Goal: Information Seeking & Learning: Learn about a topic

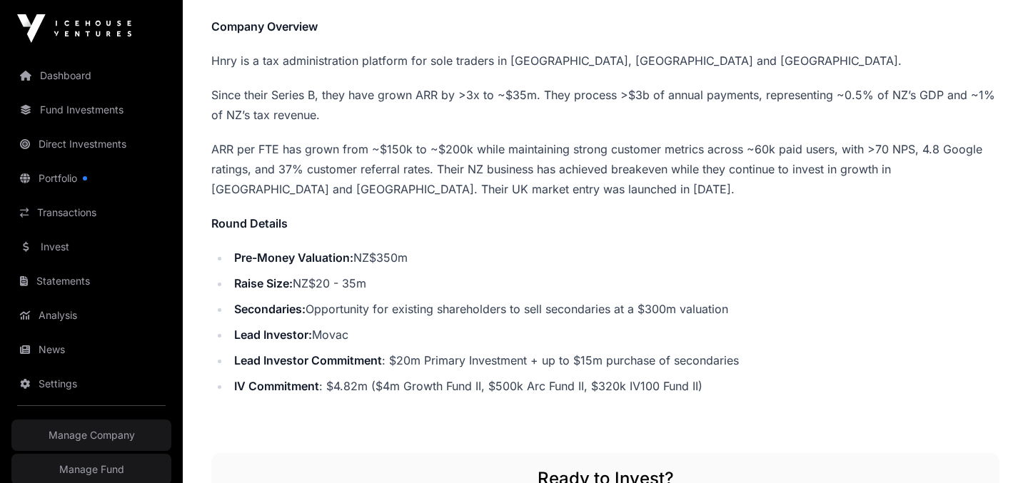
scroll to position [327, 0]
click at [655, 364] on li "Lead Investor Commitment : $20m Primary Investment + up to $15m purchase of sec…" at bounding box center [615, 361] width 770 height 20
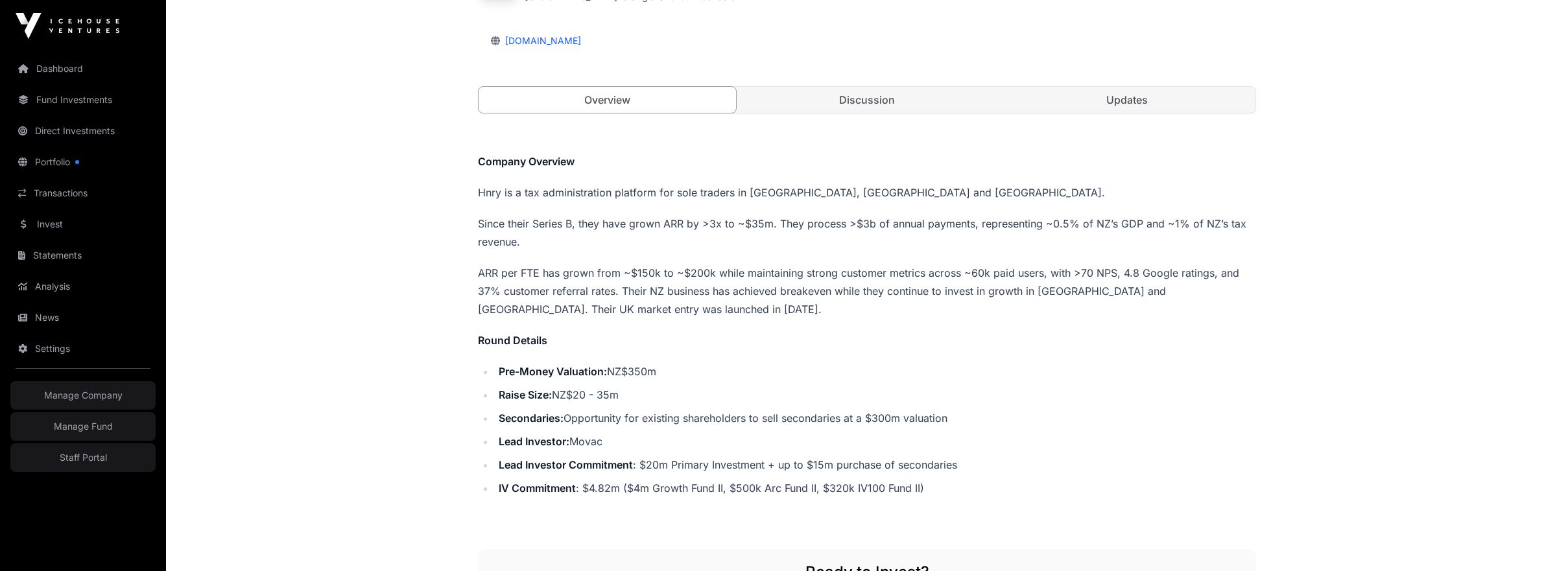
scroll to position [0, 0]
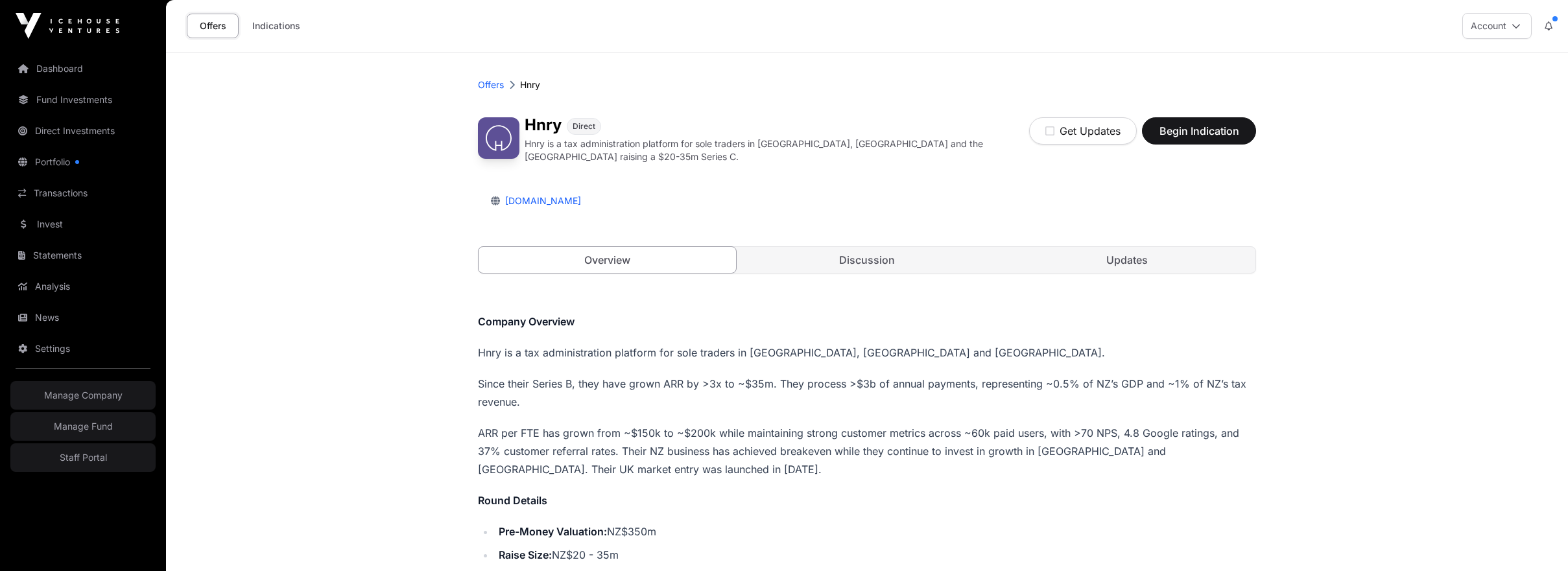
click at [860, 257] on link "Discussion" at bounding box center [867, 260] width 257 height 26
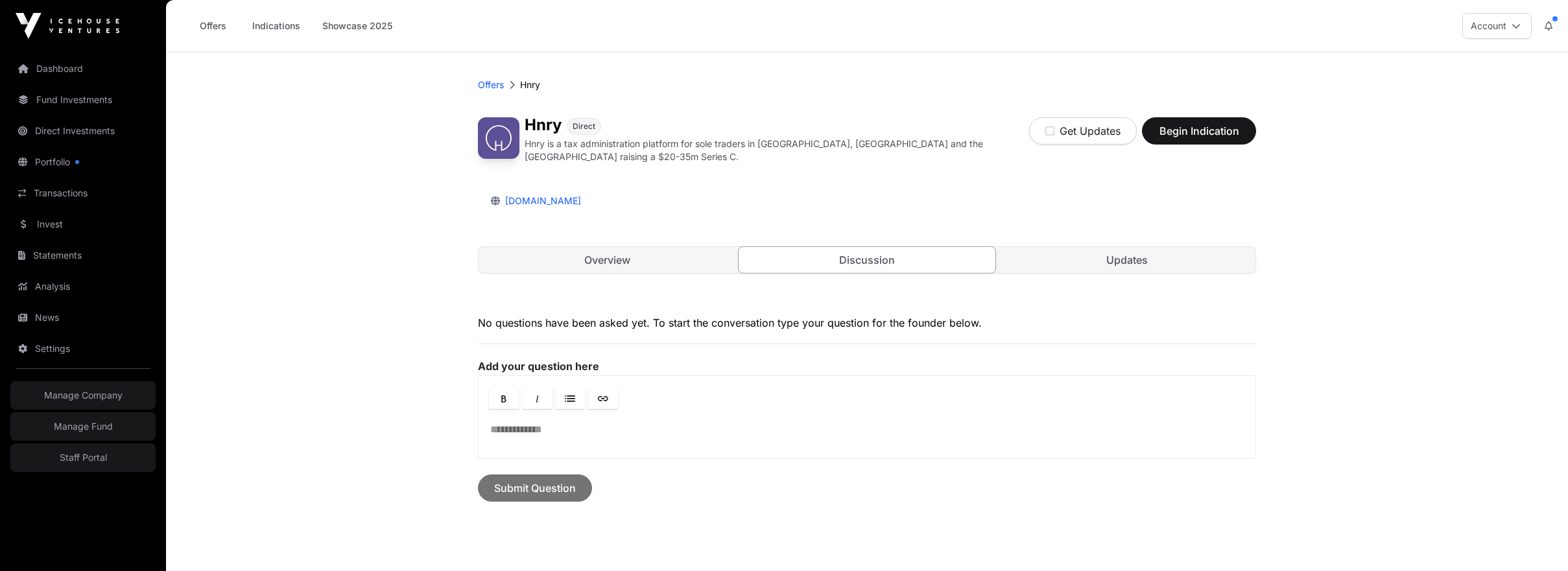
click at [933, 261] on link "Updates" at bounding box center [1126, 260] width 257 height 26
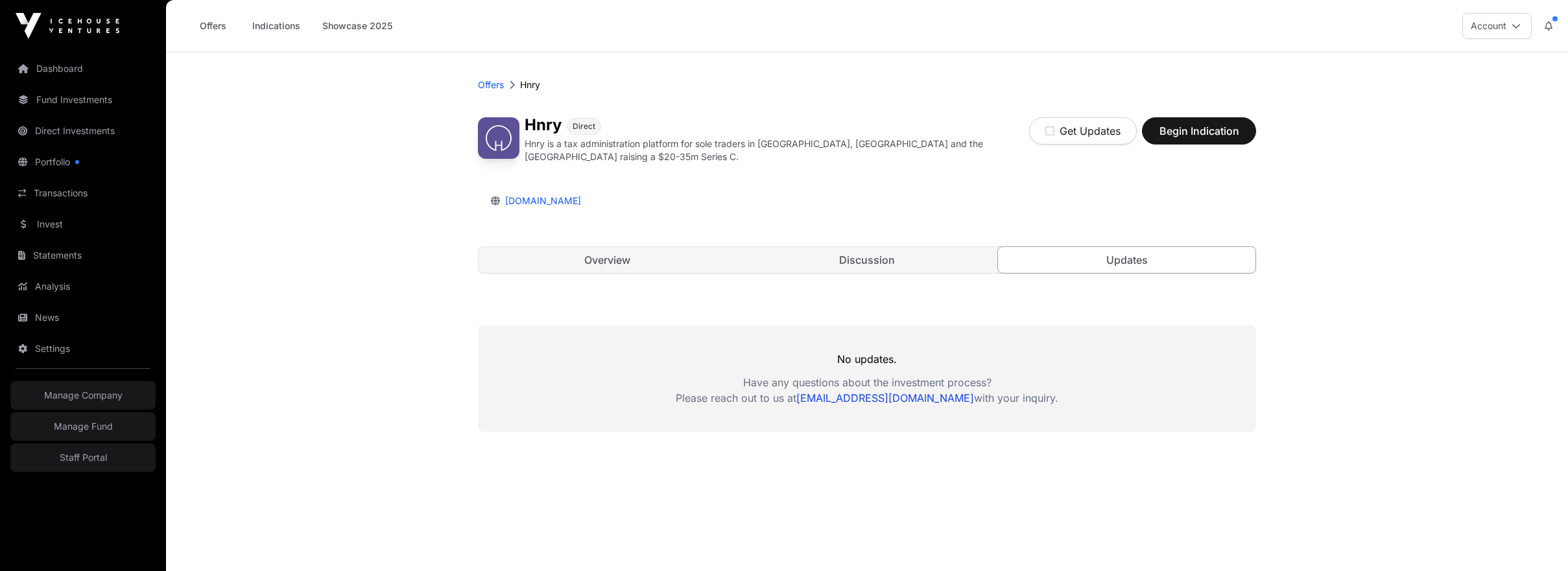
click at [589, 265] on link "Overview" at bounding box center [607, 260] width 257 height 26
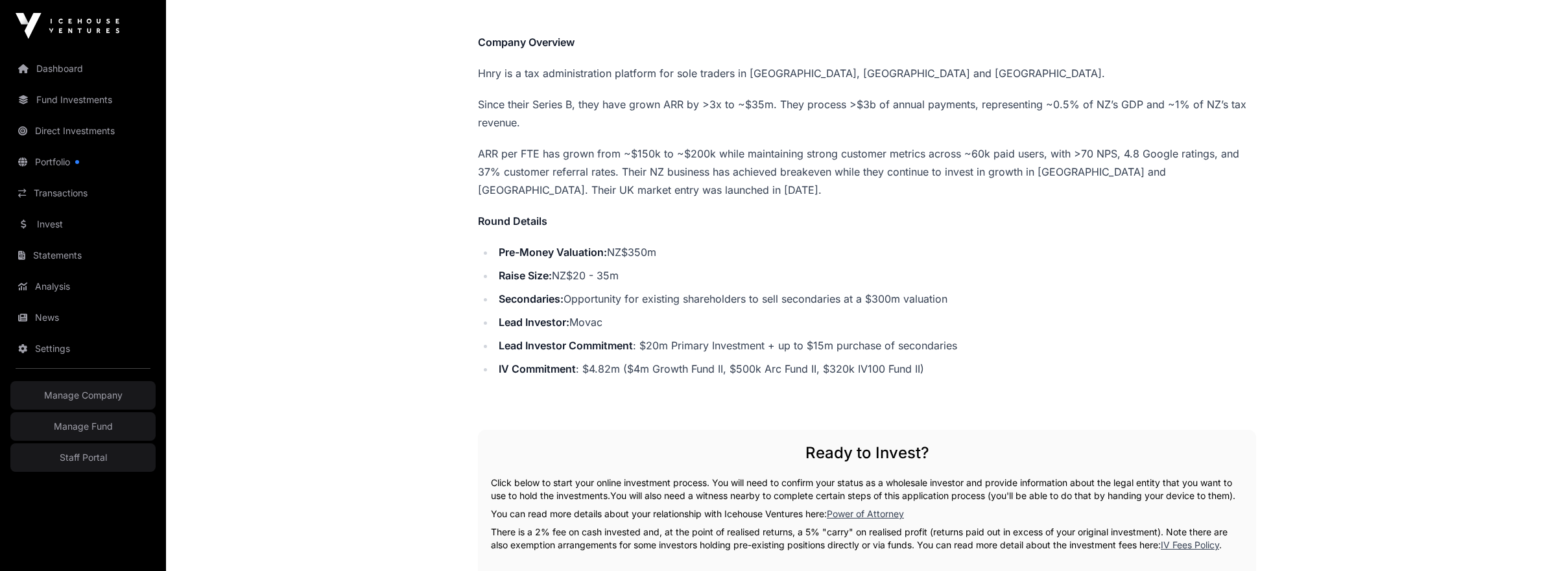
scroll to position [281, 0]
click at [695, 165] on p "ARR per FTE has grown from ~$150k to ~$200k while maintaining strong customer m…" at bounding box center [867, 171] width 779 height 54
click at [892, 162] on p "ARR per FTE has grown from ~$150k to ~$200k while maintaining strong customer m…" at bounding box center [867, 171] width 779 height 54
click at [600, 182] on p "ARR per FTE has grown from ~$150k to ~$200k while maintaining strong customer m…" at bounding box center [867, 171] width 779 height 54
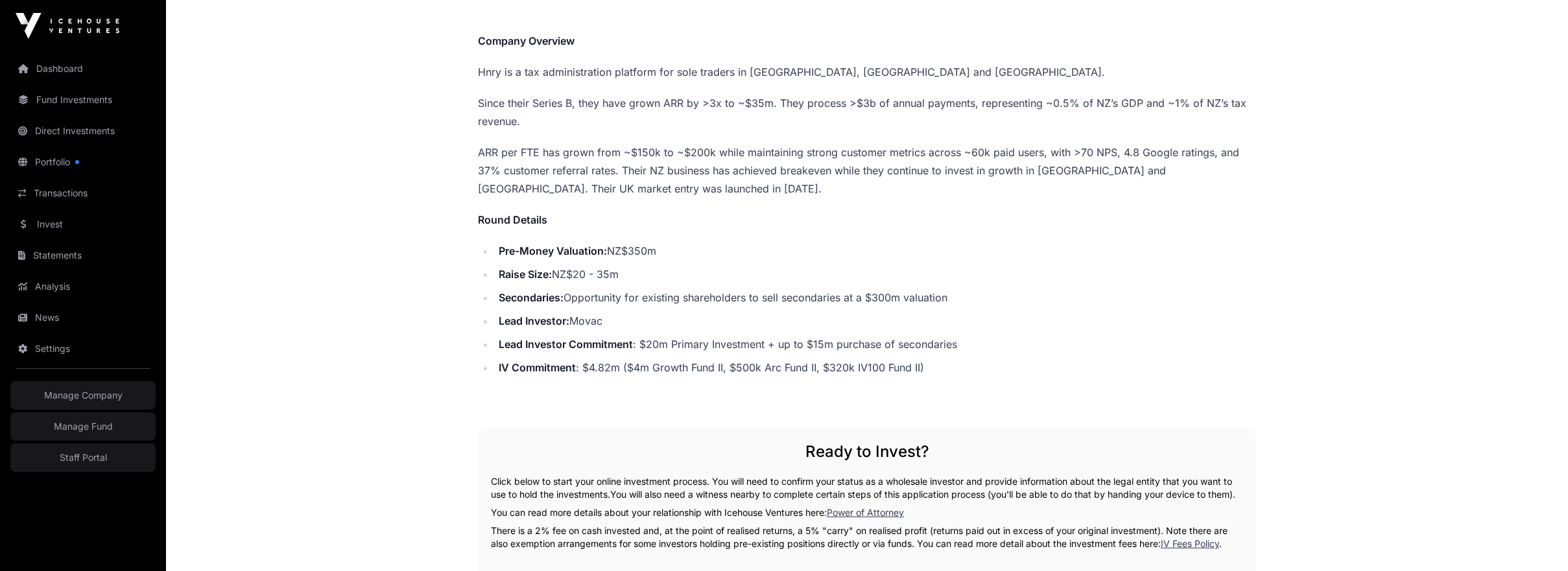
click at [619, 182] on p "ARR per FTE has grown from ~$150k to ~$200k while maintaining strong customer m…" at bounding box center [867, 171] width 779 height 54
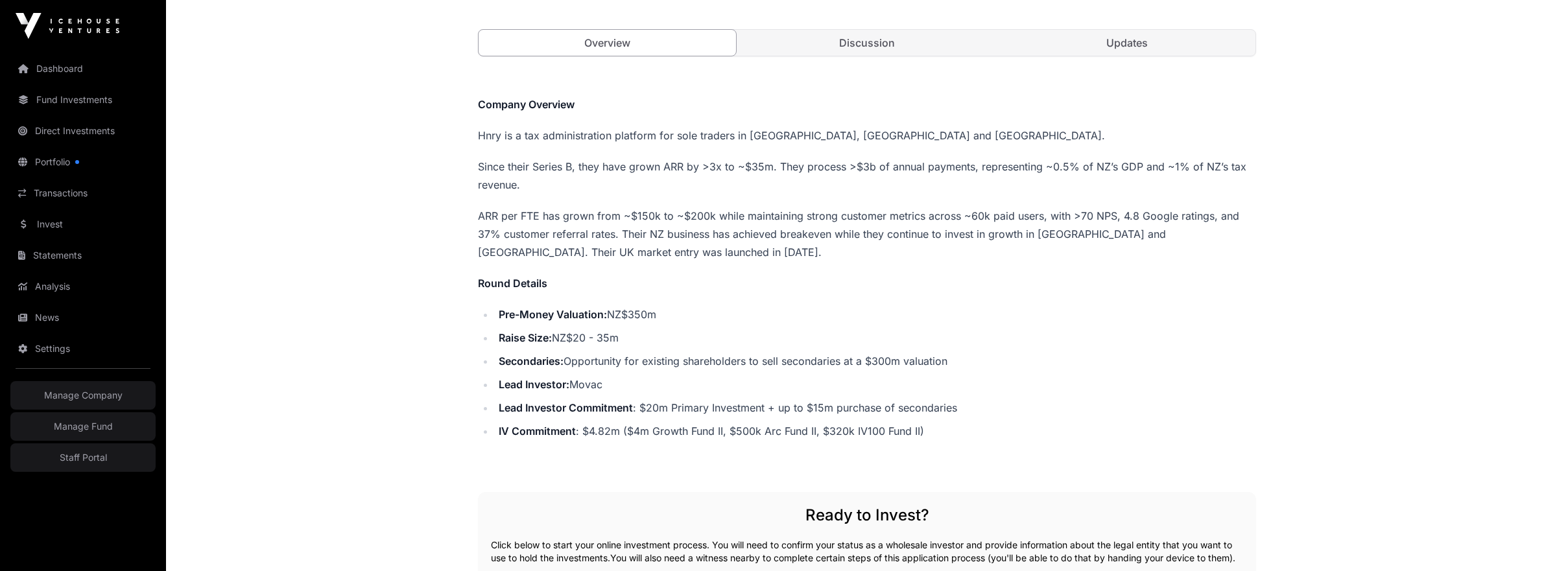
scroll to position [219, 0]
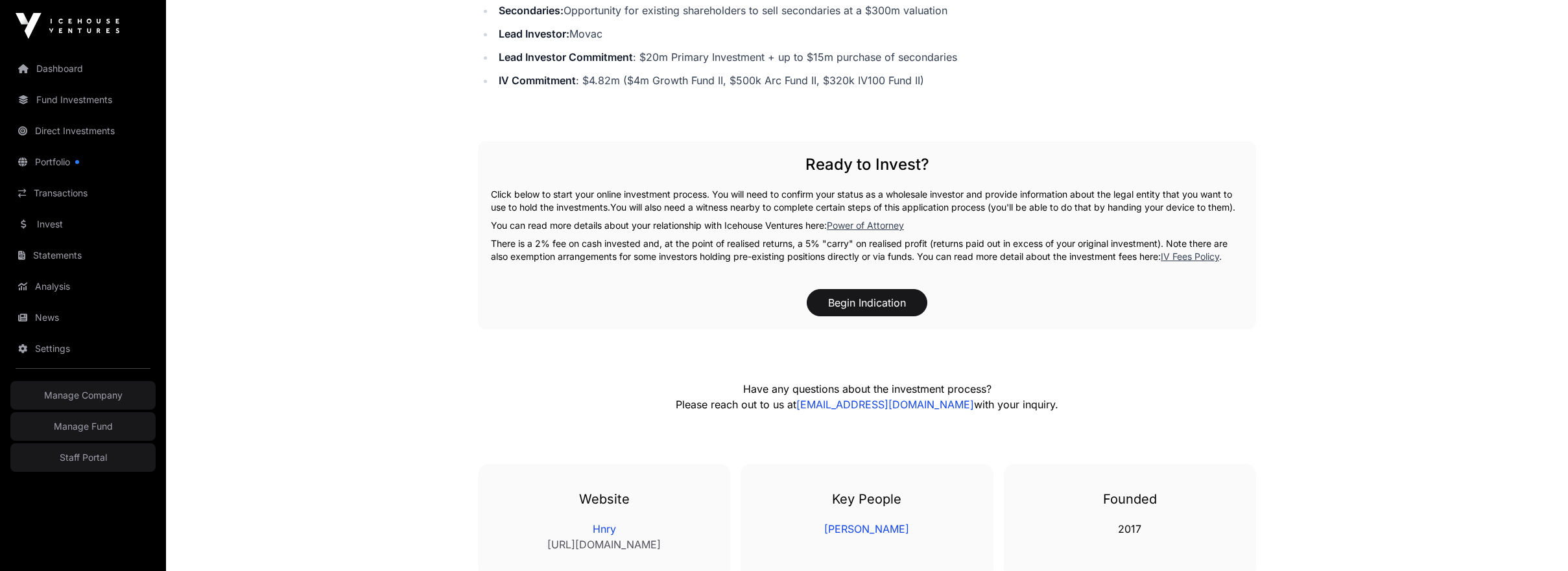
scroll to position [585, 0]
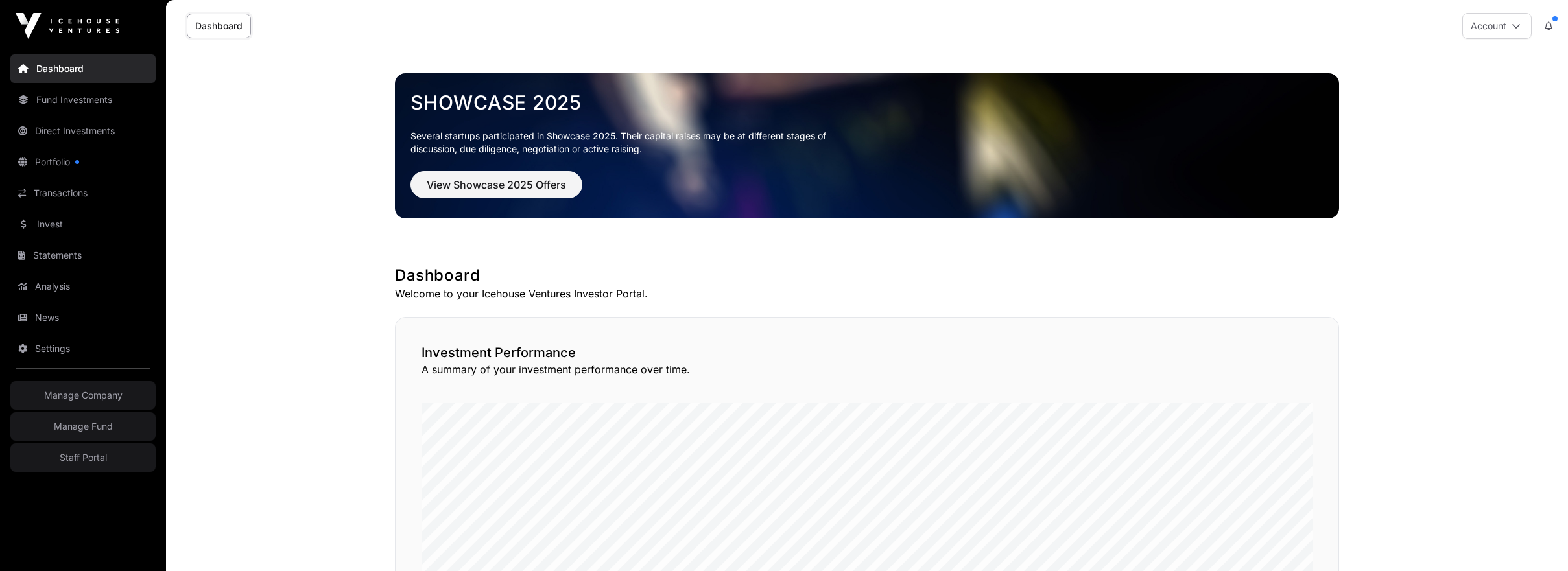
click at [87, 458] on link "Staff Portal" at bounding box center [83, 457] width 145 height 28
